Goal: Communication & Community: Answer question/provide support

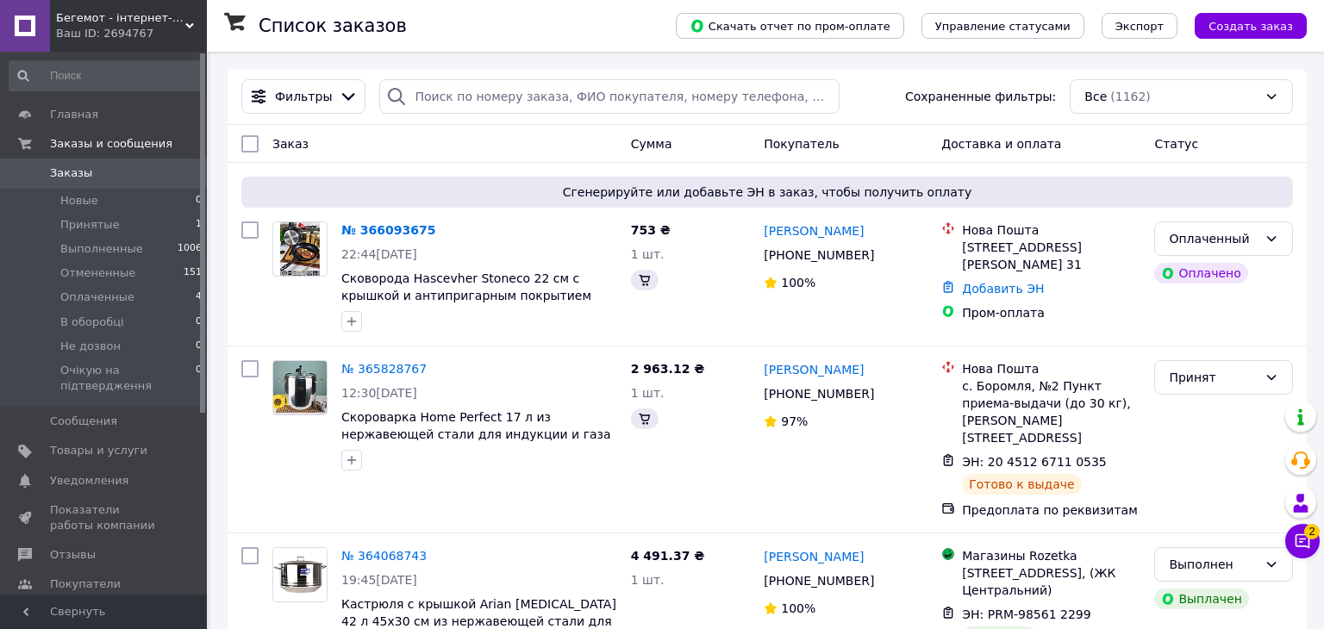
click at [1305, 551] on div "Чат с покупателем 2" at bounding box center [1302, 541] width 34 height 34
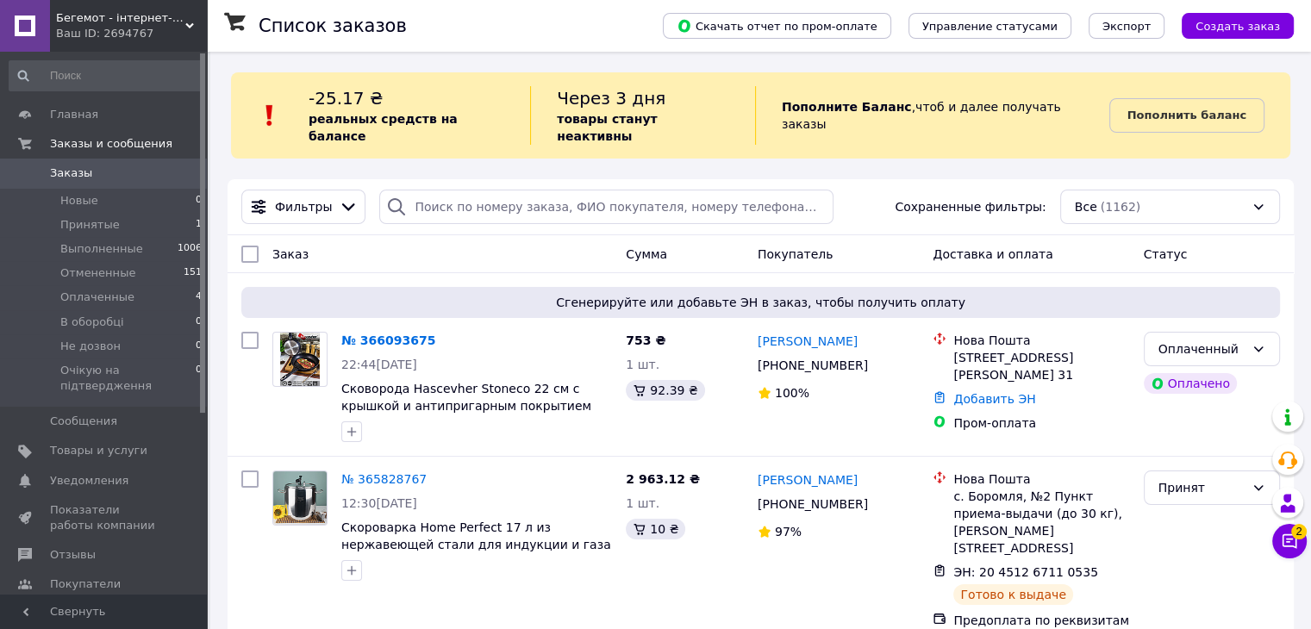
click at [1290, 528] on button "Чат с покупателем 2" at bounding box center [1289, 541] width 34 height 34
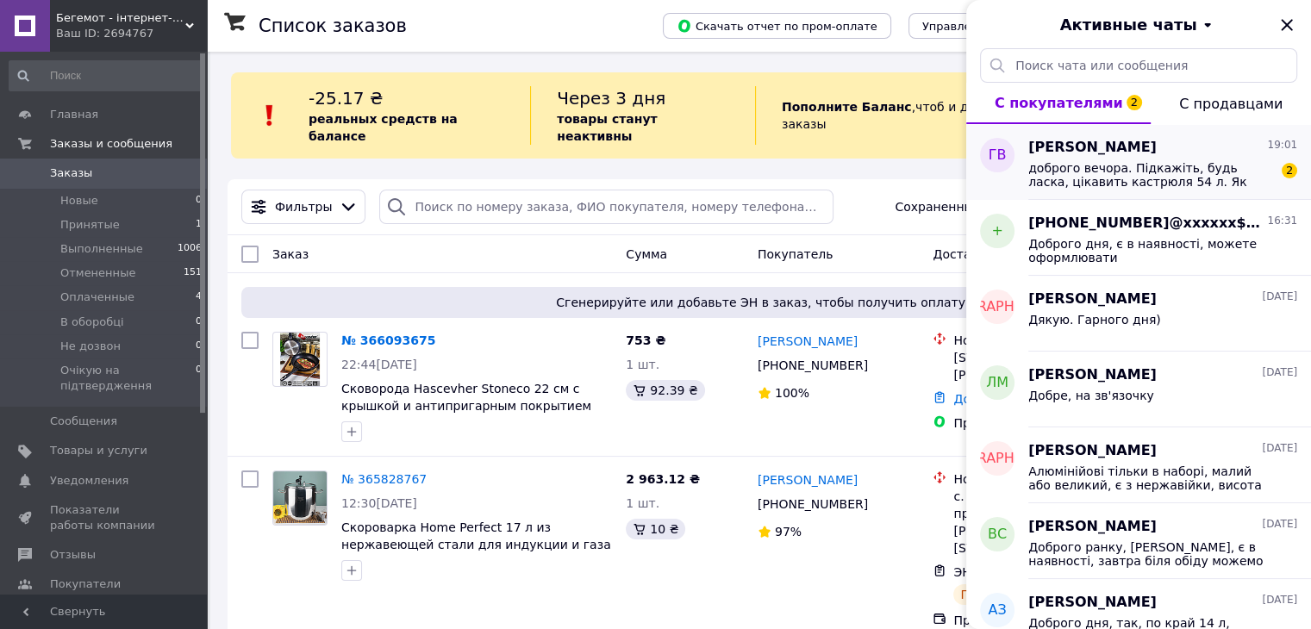
click at [1117, 165] on span "доброго вечора. Підкажіть, будь ласка, цікавить кастрюля 54 л. Як вона по якост…" at bounding box center [1150, 175] width 245 height 28
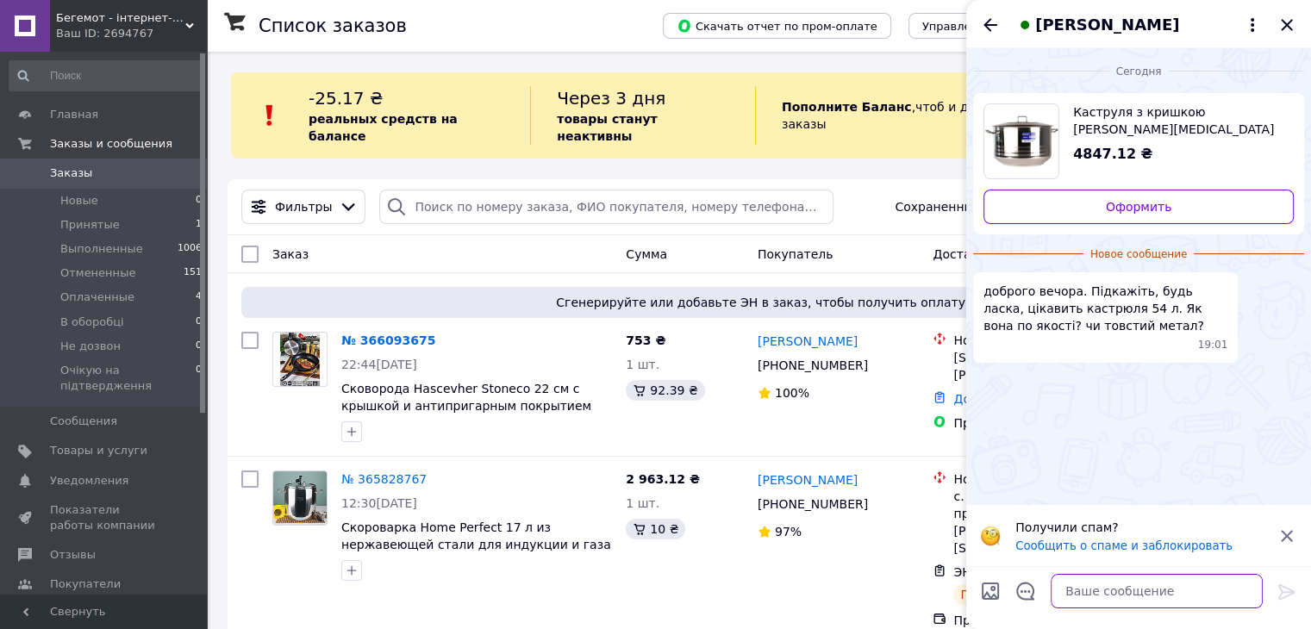
click at [1123, 606] on textarea at bounding box center [1157, 591] width 212 height 34
click at [1127, 597] on textarea at bounding box center [1157, 591] width 212 height 34
type textarea "L"
type textarea "д"
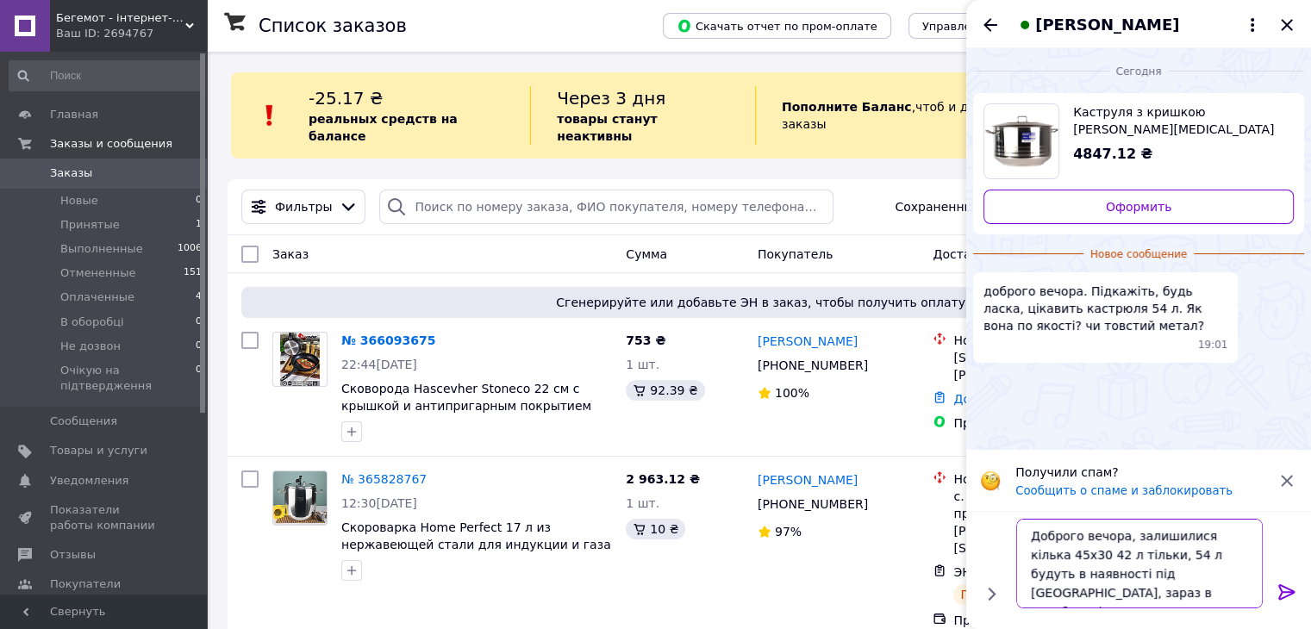
type textarea "Доброго вечора, залишилися кілька 45х30 42 л тільки, 54 л будуть в наявності пі…"
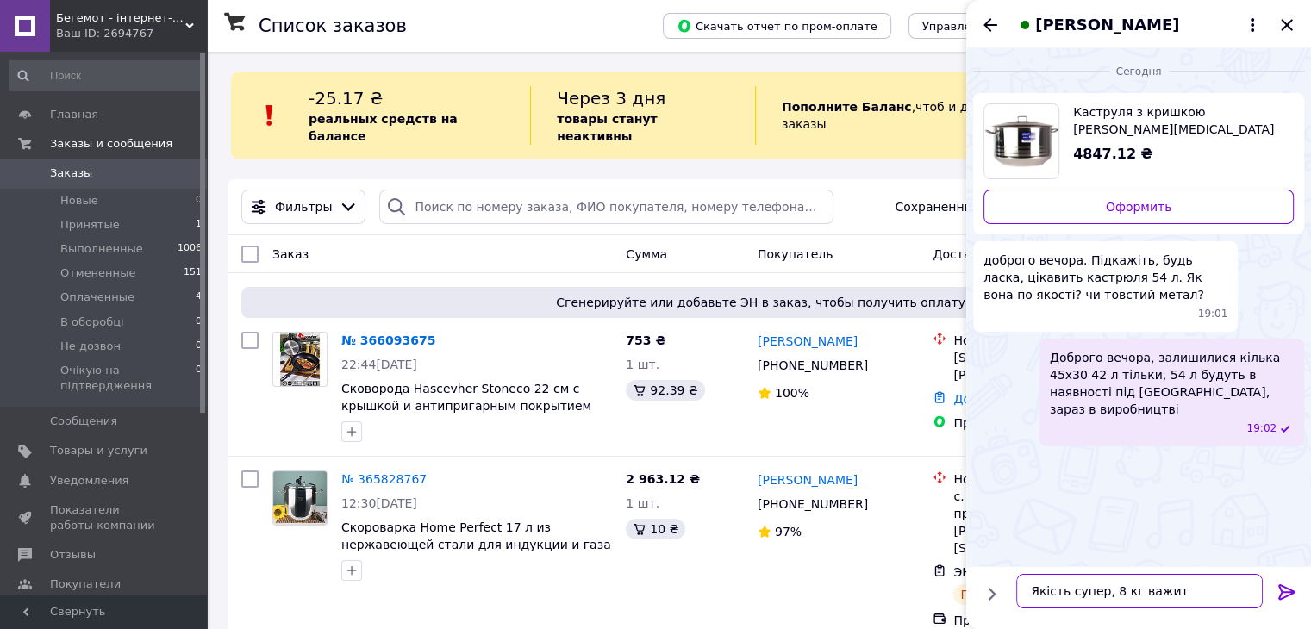
type textarea "Якість супер, 8 кг важить"
drag, startPoint x: 1187, startPoint y: 594, endPoint x: 957, endPoint y: 570, distance: 231.4
type textarea "Х"
type textarea "Хіт продажів, 8 кг+ важить"
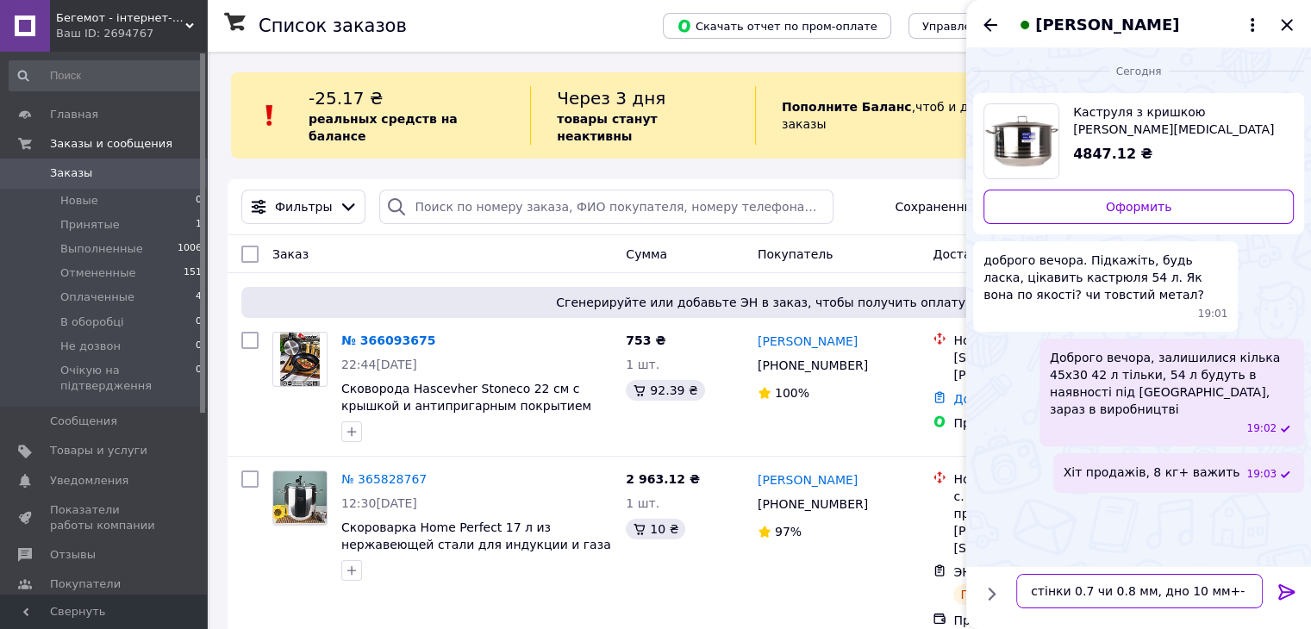
type textarea "стінки 0.7 чи 0.8 мм, дно 10 мм+-"
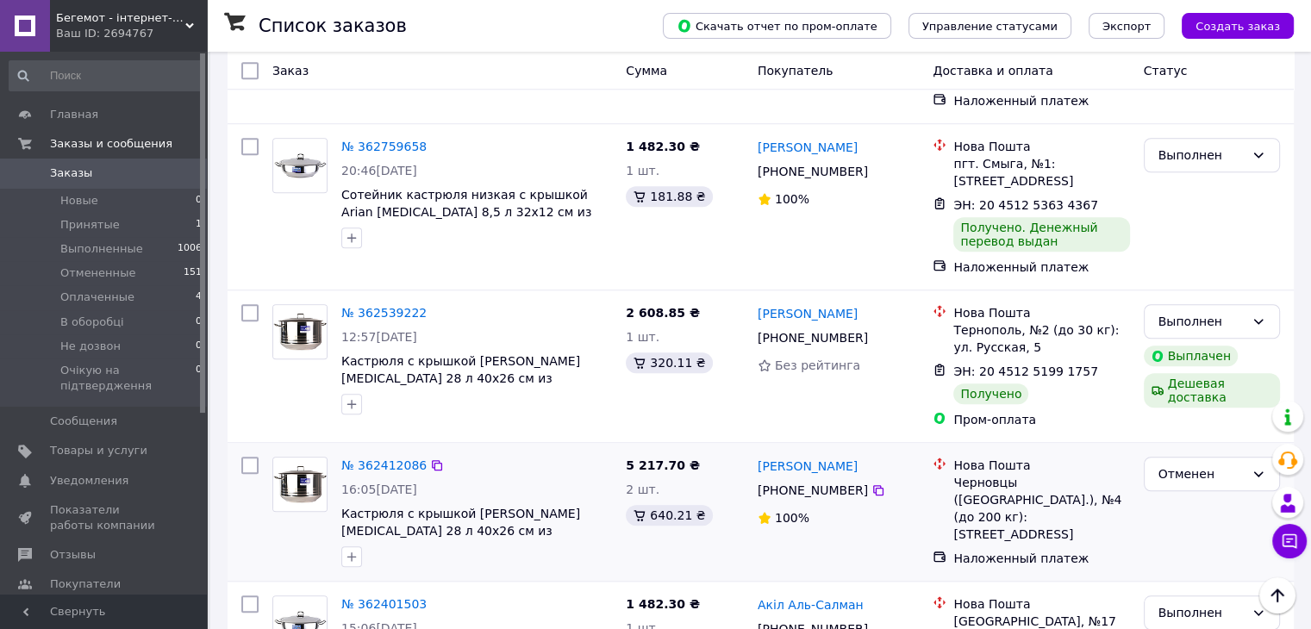
scroll to position [1465, 0]
